Goal: Check status

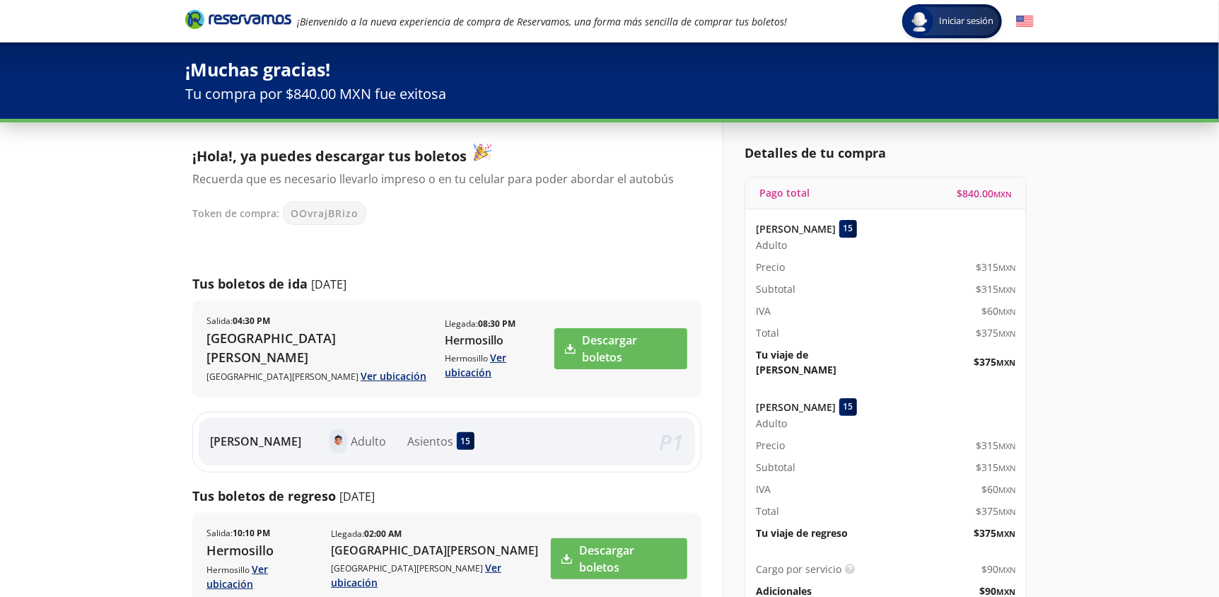
click at [116, 242] on div "Iniciar sesión Iniciar sesión ¡Bienvenido a la nueva experiencia de compra de R…" at bounding box center [609, 499] width 1219 height 999
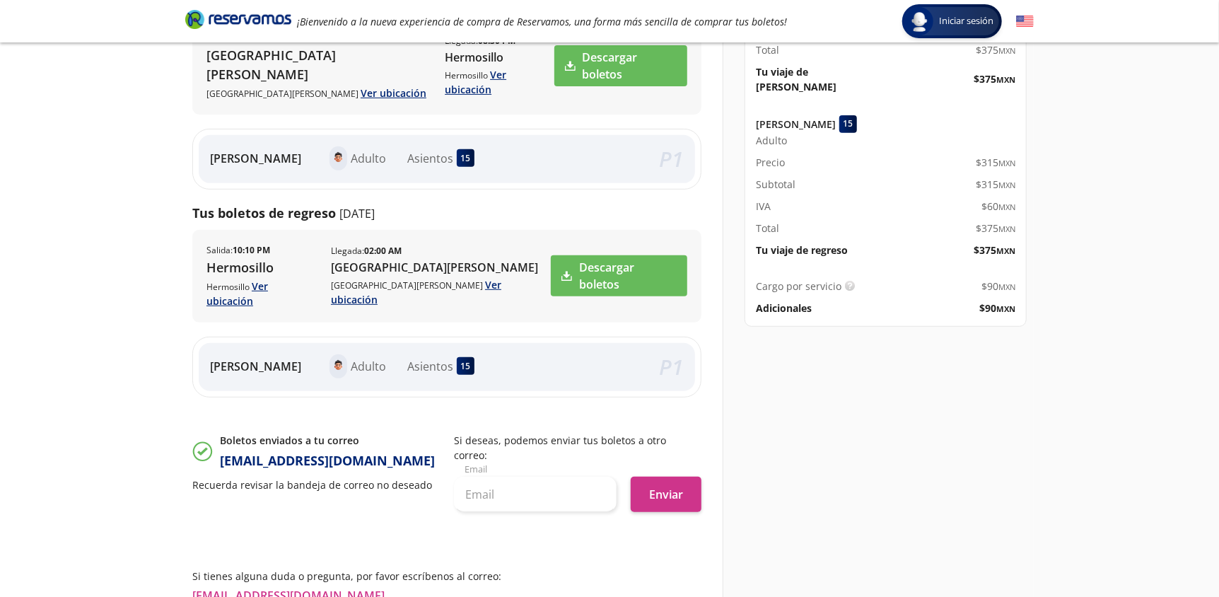
scroll to position [353, 0]
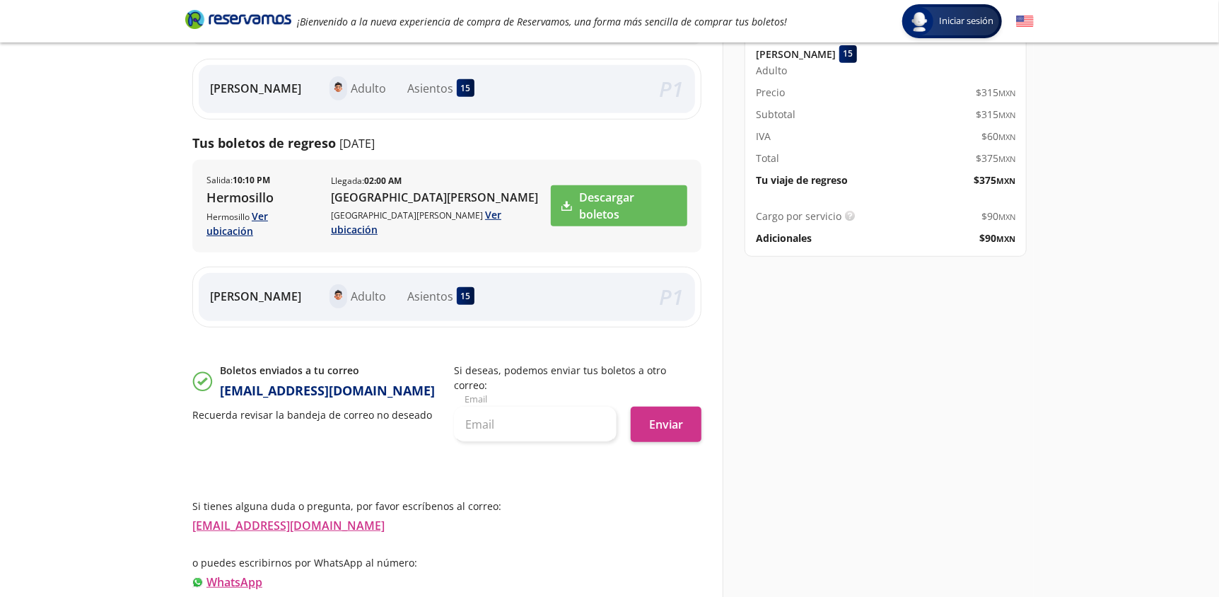
click at [115, 241] on div "Iniciar sesión Iniciar sesión ¡Bienvenido a la nueva experiencia de compra de R…" at bounding box center [609, 146] width 1219 height 999
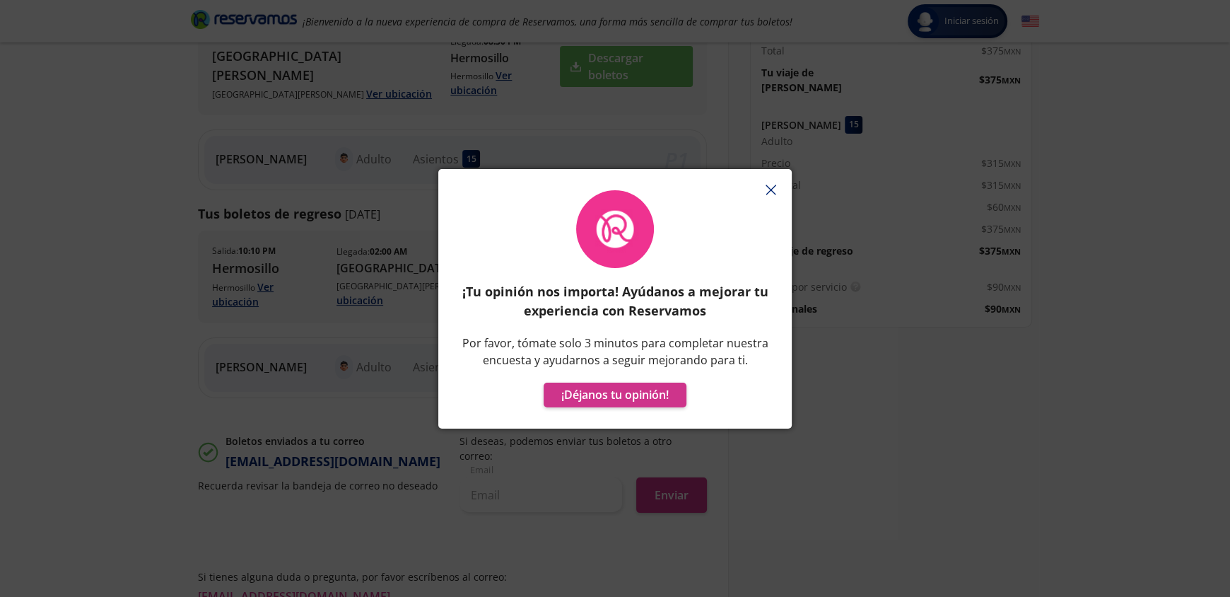
click at [763, 182] on button "button" at bounding box center [770, 190] width 21 height 21
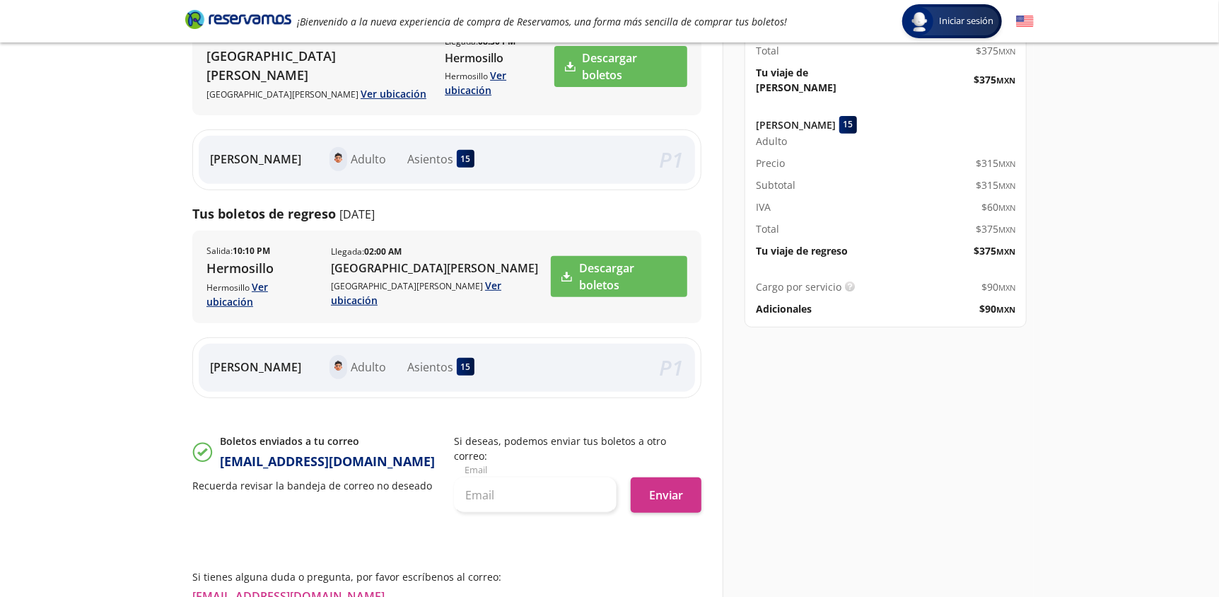
click at [881, 435] on div "Detalles de tu compra Pago total $ 840.00 MXN [PERSON_NAME] 15 Adulto Precio $ …" at bounding box center [877, 279] width 311 height 878
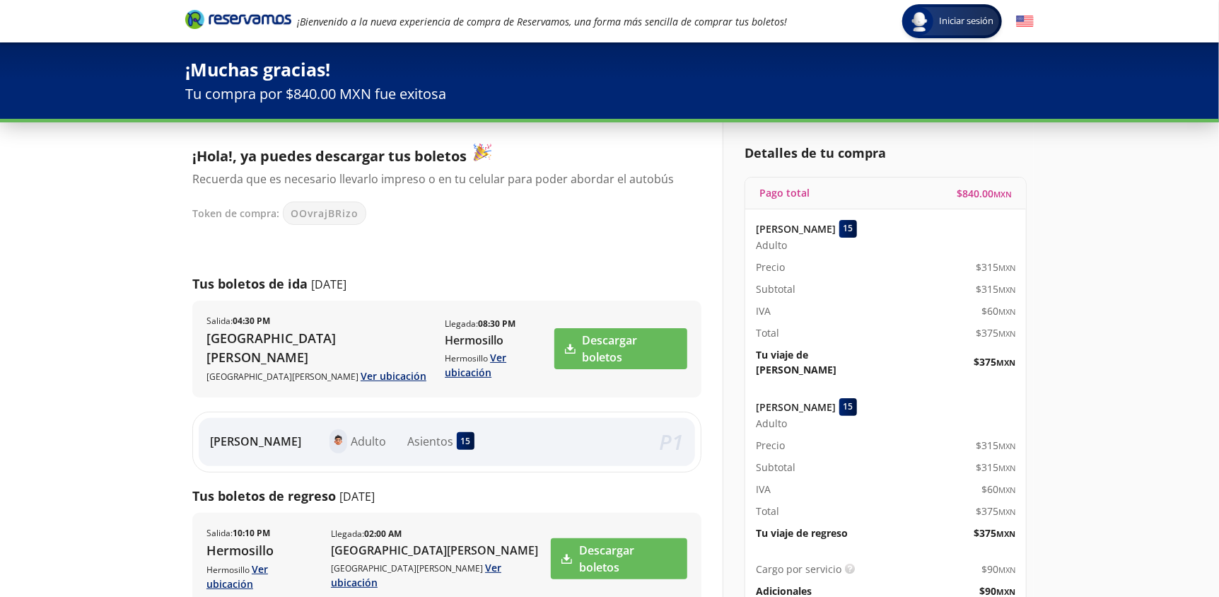
scroll to position [141, 0]
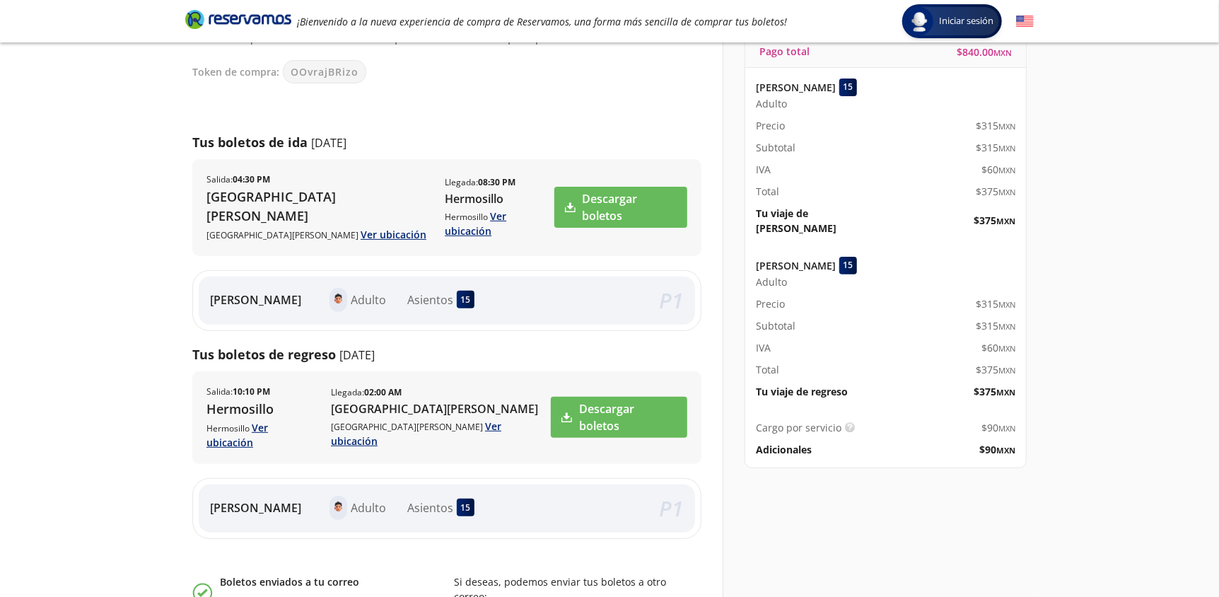
drag, startPoint x: 1014, startPoint y: 214, endPoint x: 826, endPoint y: 105, distance: 217.9
click at [826, 105] on div "[PERSON_NAME] 15 Adulto Precio $ 315 MXN Subtotal $ 315 MXN IVA $ 60 MXN Total …" at bounding box center [885, 157] width 281 height 178
click at [1028, 404] on div "Detalles de tu compra Pago total $ 840.00 MXN [PERSON_NAME] 15 Adulto Precio $ …" at bounding box center [877, 420] width 311 height 878
drag, startPoint x: 993, startPoint y: 370, endPoint x: 816, endPoint y: 264, distance: 206.7
click at [816, 264] on div "[PERSON_NAME] 15 Adulto Precio $ 315 MXN Subtotal $ 315 MXN IVA $ 60 MXN Total …" at bounding box center [885, 327] width 281 height 163
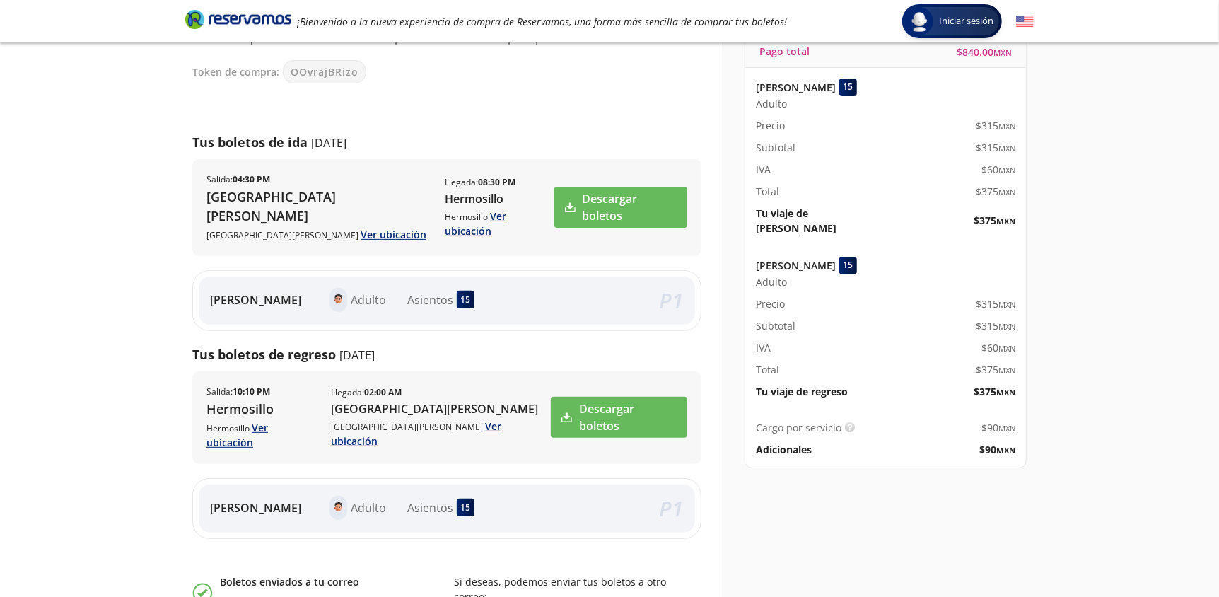
click at [994, 422] on div "Cargo por servicio Esto nos permite seguir trabajando para ofrecerte la mayor c…" at bounding box center [885, 438] width 281 height 58
drag, startPoint x: 1001, startPoint y: 439, endPoint x: 938, endPoint y: 382, distance: 85.1
click at [949, 414] on div "Cargo por servicio Esto nos permite seguir trabajando para ofrecerte la mayor c…" at bounding box center [885, 438] width 281 height 58
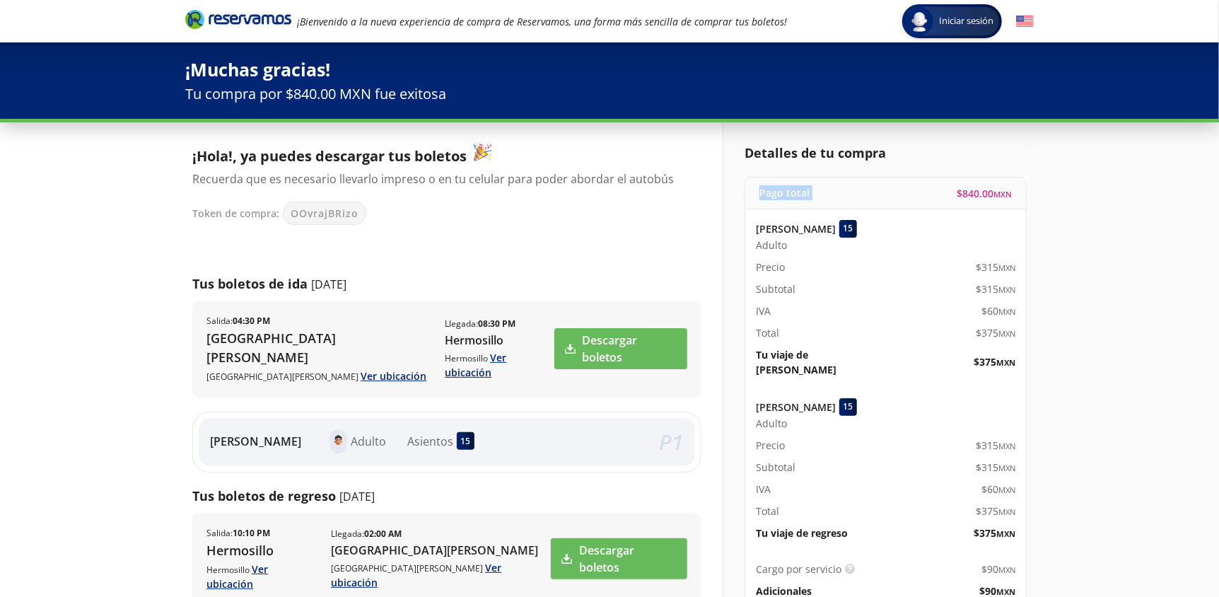
drag, startPoint x: 751, startPoint y: 187, endPoint x: 995, endPoint y: 184, distance: 243.2
click at [995, 184] on div "Pago total $ 840.00 MXN" at bounding box center [885, 193] width 281 height 32
click at [1033, 208] on div "Detalles de tu compra Pago total $ 840.00 MXN [PERSON_NAME] 15 Adulto Precio $ …" at bounding box center [877, 561] width 311 height 878
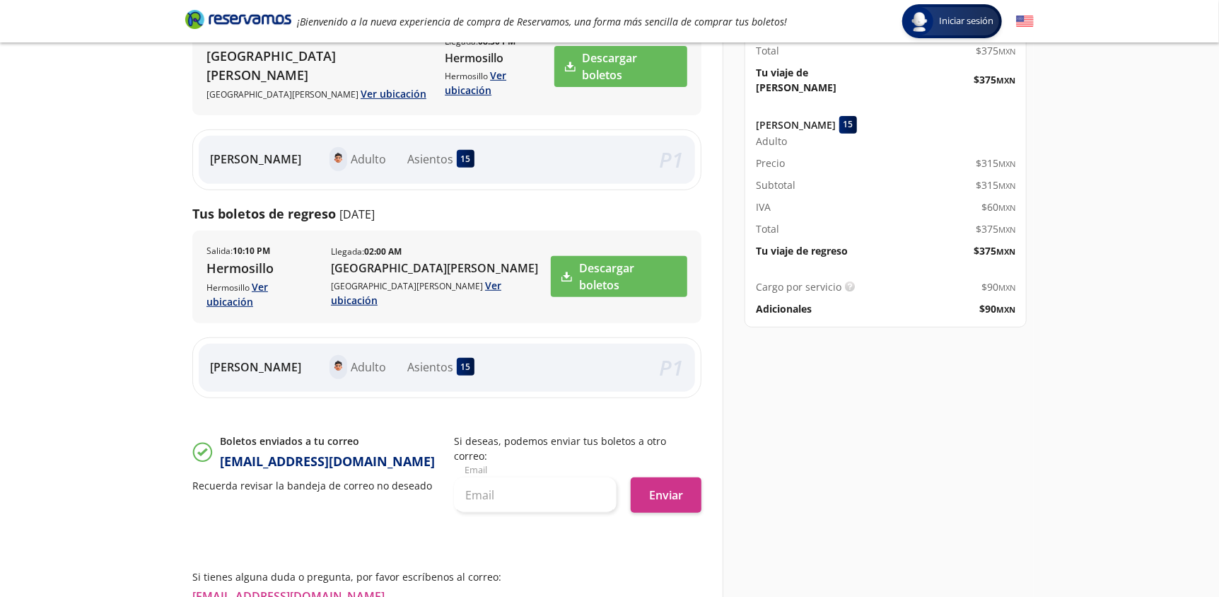
scroll to position [353, 0]
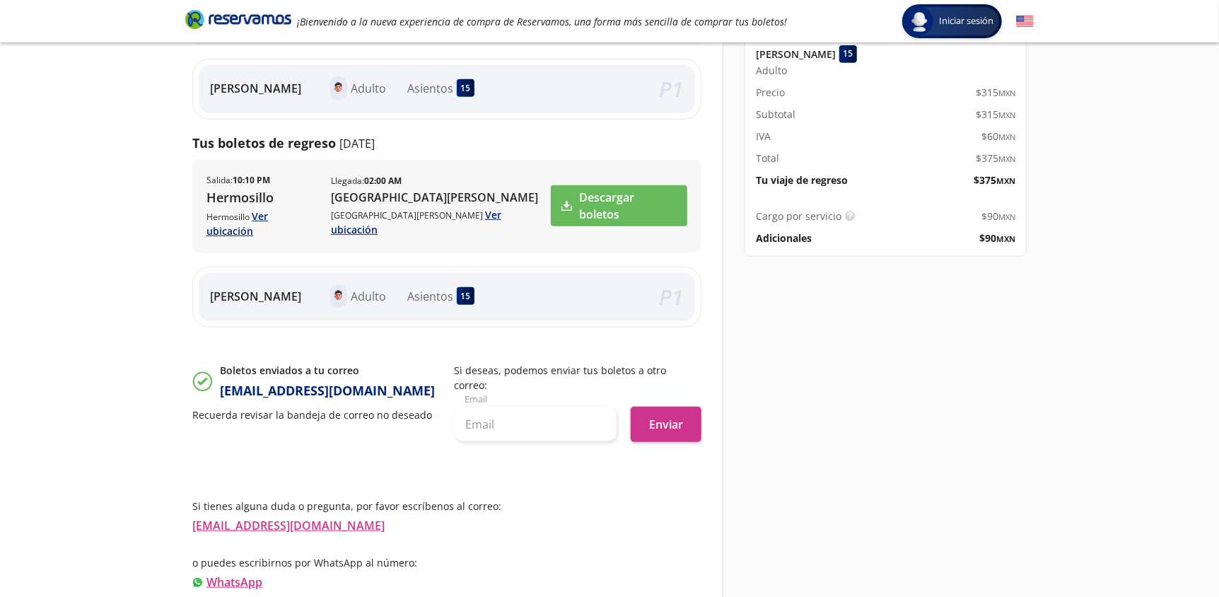
click at [843, 286] on div "Detalles de tu compra Pago total $ 840.00 MXN [PERSON_NAME] 15 Adulto Precio $ …" at bounding box center [877, 209] width 311 height 878
click at [90, 440] on div "Iniciar sesión Iniciar sesión ¡Bienvenido a la nueva experiencia de compra de R…" at bounding box center [609, 146] width 1219 height 999
drag, startPoint x: 175, startPoint y: 474, endPoint x: 358, endPoint y: 483, distance: 182.6
click at [358, 483] on div "Iniciar sesión Iniciar sesión ¡Bienvenido a la nueva experiencia de compra de R…" at bounding box center [609, 146] width 1219 height 999
copy link "[EMAIL_ADDRESS][DOMAIN_NAME]"
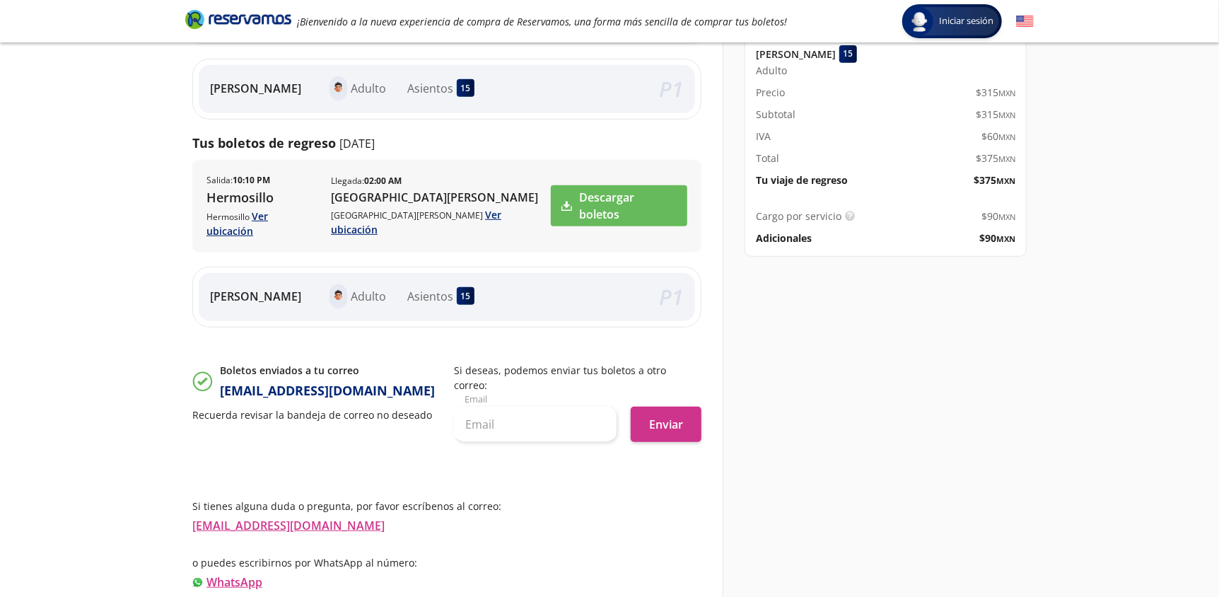
drag, startPoint x: 1215, startPoint y: 561, endPoint x: 1204, endPoint y: 559, distance: 10.7
click at [1033, 559] on div "Detalles de tu compra Pago total $ 840.00 MXN [PERSON_NAME] 15 Adulto Precio $ …" at bounding box center [877, 209] width 311 height 878
click at [756, 344] on div "Detalles de tu compra Pago total $ 840.00 MXN [PERSON_NAME] 15 Adulto Precio $ …" at bounding box center [877, 209] width 311 height 878
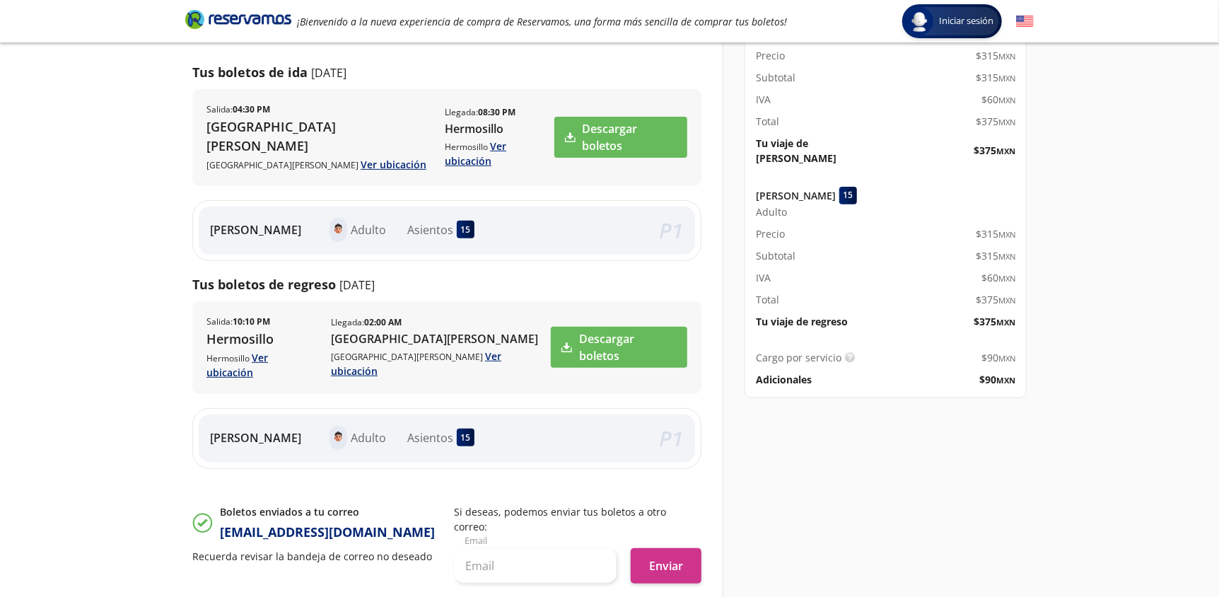
scroll to position [0, 0]
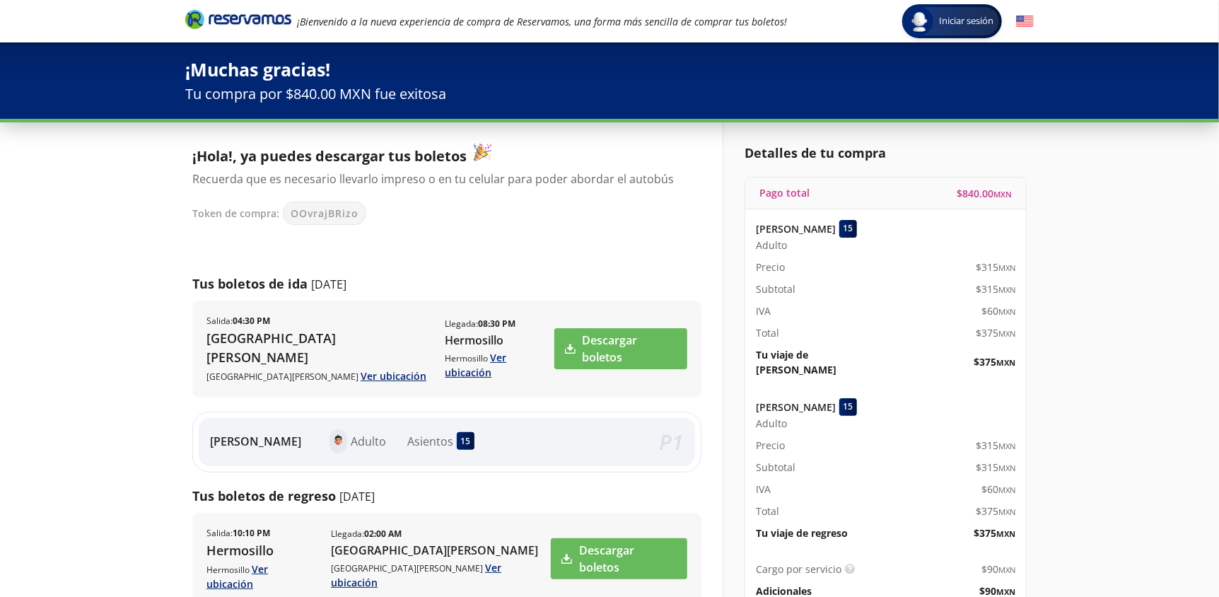
click at [117, 224] on div "Iniciar sesión Iniciar sesión ¡Bienvenido a la nueva experiencia de compra de R…" at bounding box center [609, 499] width 1219 height 999
click at [324, 209] on span "OOvrajBRizo" at bounding box center [325, 213] width 68 height 15
copy span "OOvrajBRizo"
click at [122, 225] on div "Iniciar sesión Iniciar sesión ¡Bienvenido a la nueva experiencia de compra de R…" at bounding box center [609, 499] width 1219 height 999
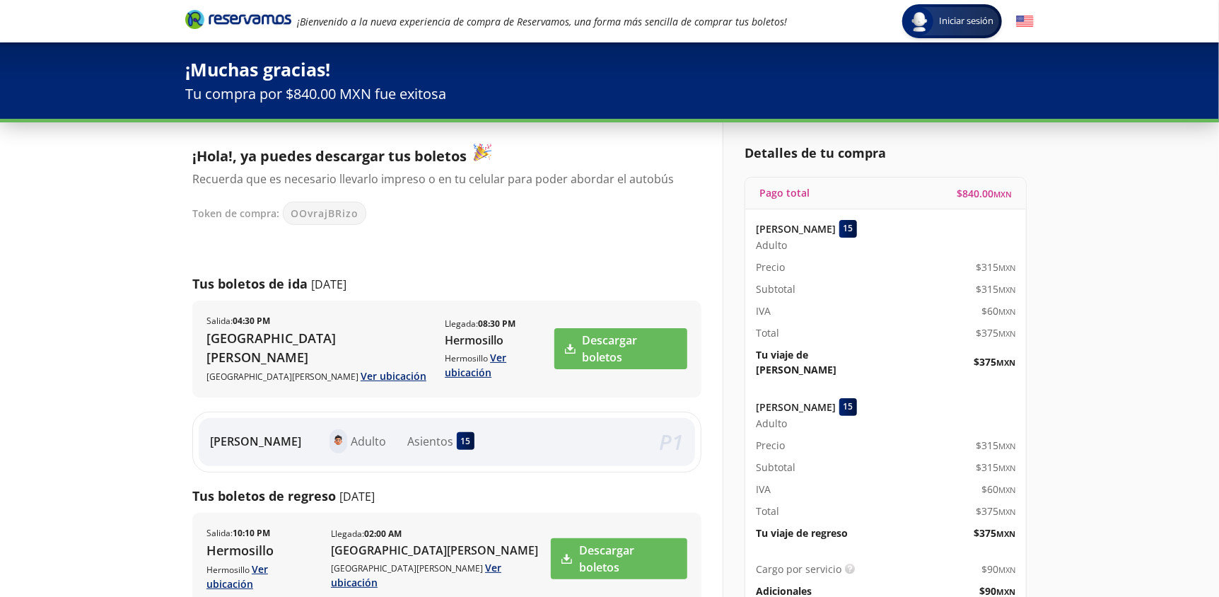
scroll to position [211, 0]
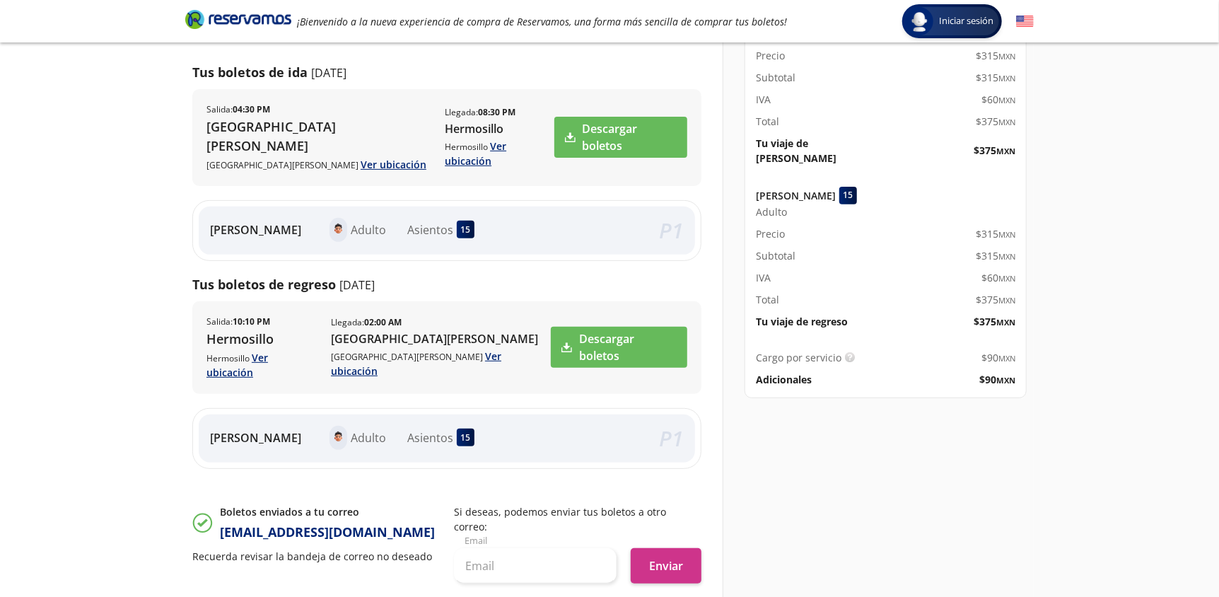
click at [45, 199] on div "Iniciar sesión Iniciar sesión ¡Bienvenido a la nueva experiencia de compra de R…" at bounding box center [609, 288] width 1219 height 999
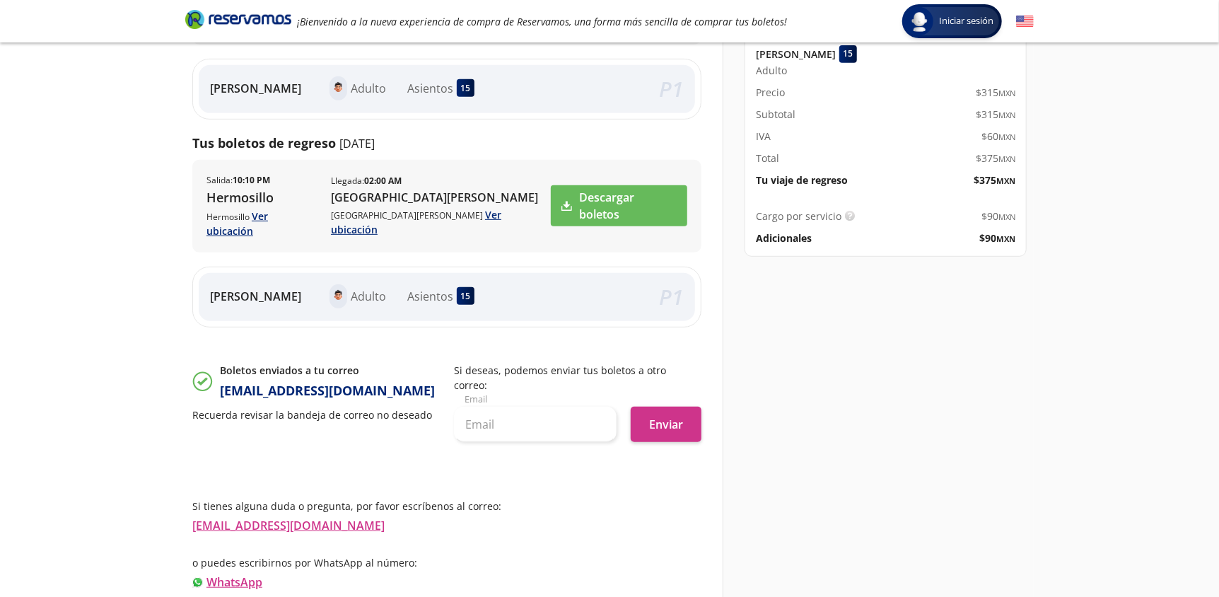
click at [76, 182] on div "Iniciar sesión Iniciar sesión ¡Bienvenido a la nueva experiencia de compra de R…" at bounding box center [609, 146] width 1219 height 999
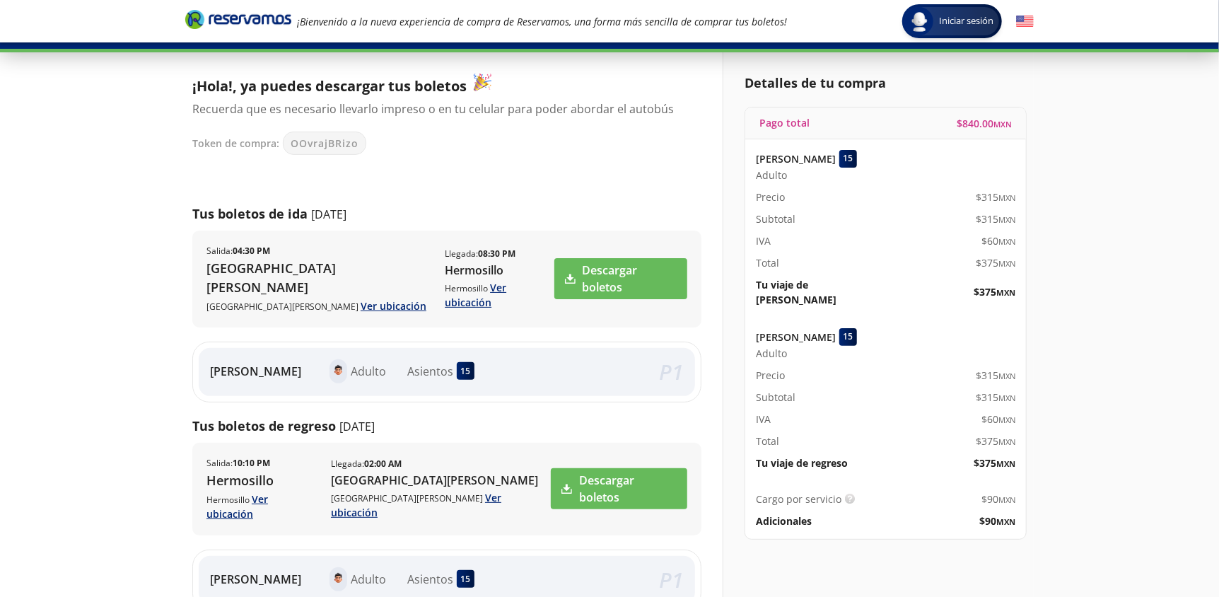
scroll to position [211, 0]
